Goal: Information Seeking & Learning: Learn about a topic

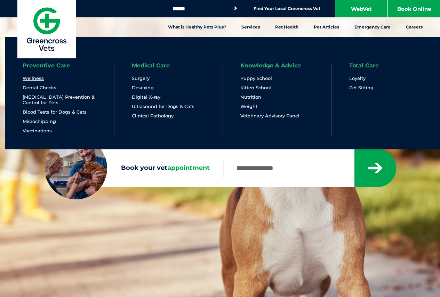
click at [31, 79] on link "Wellness" at bounding box center [33, 78] width 21 height 6
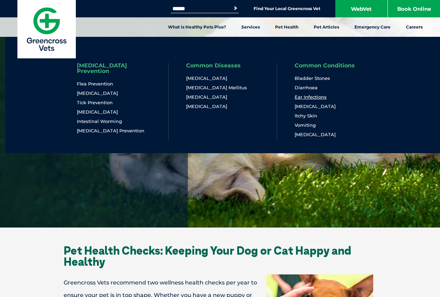
click at [304, 99] on link "Ear Infections" at bounding box center [310, 97] width 32 height 6
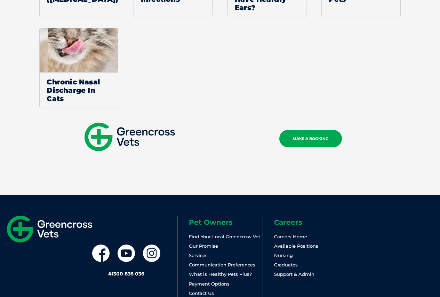
scroll to position [1523, 0]
